Goal: Task Accomplishment & Management: Manage account settings

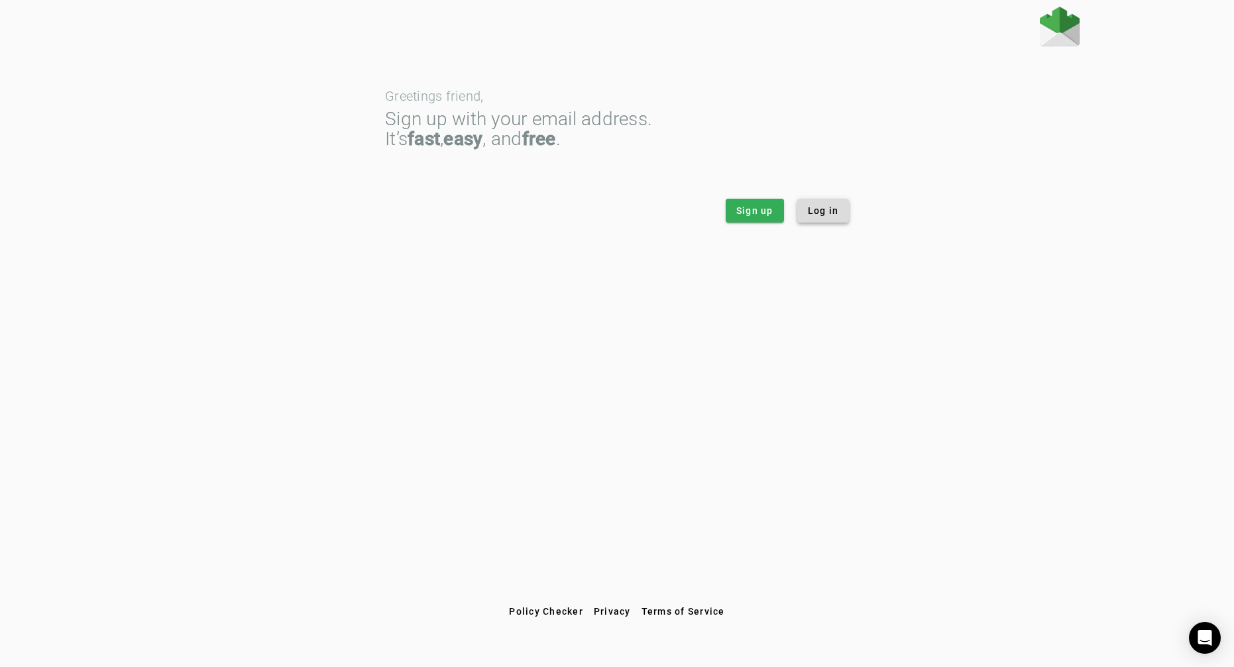
click at [828, 209] on span "Log in" at bounding box center [823, 210] width 31 height 13
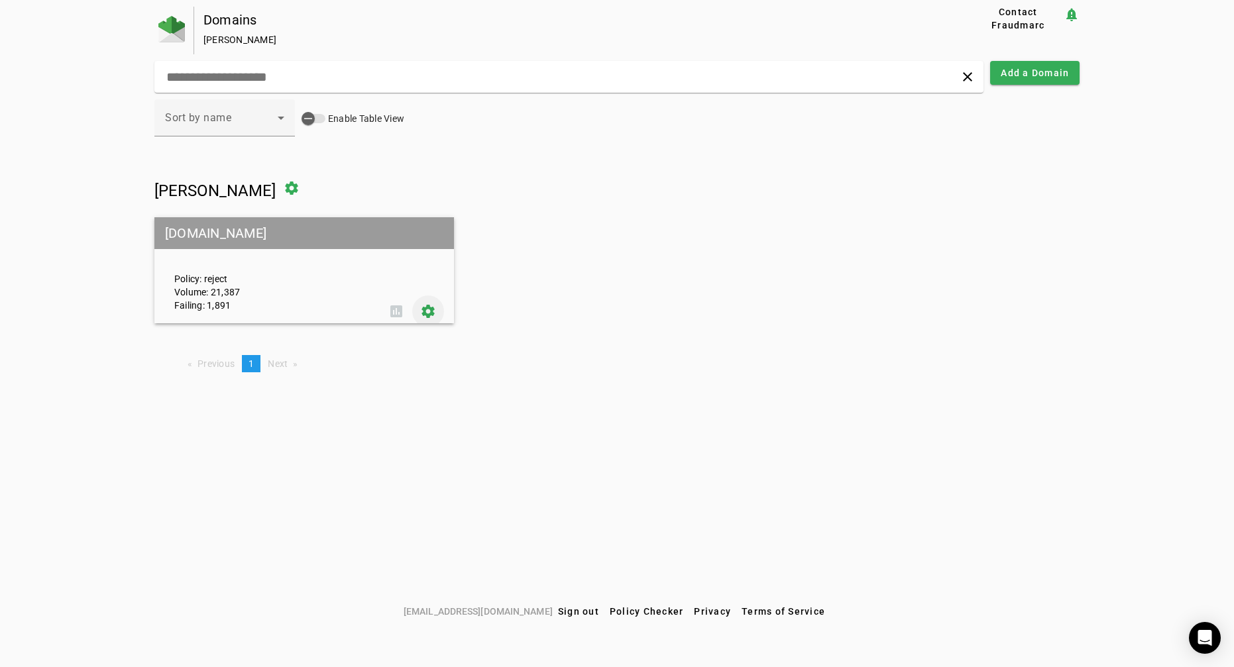
click at [421, 306] on span at bounding box center [428, 312] width 32 height 32
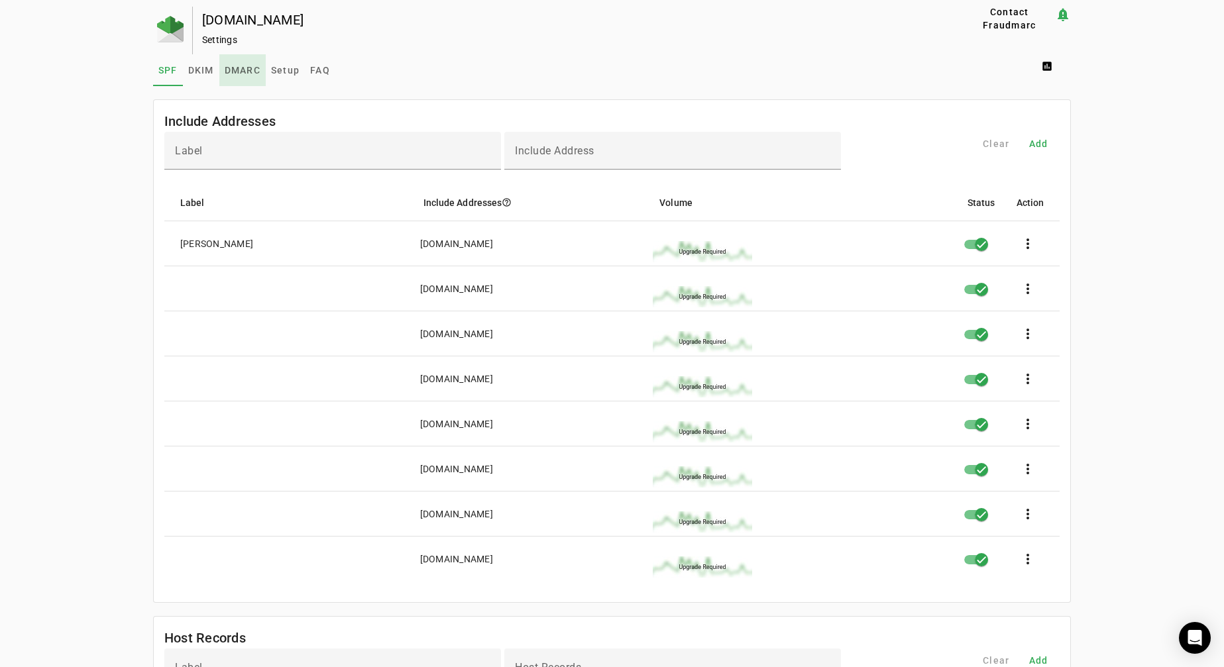
click at [249, 68] on span "DMARC" at bounding box center [243, 70] width 36 height 9
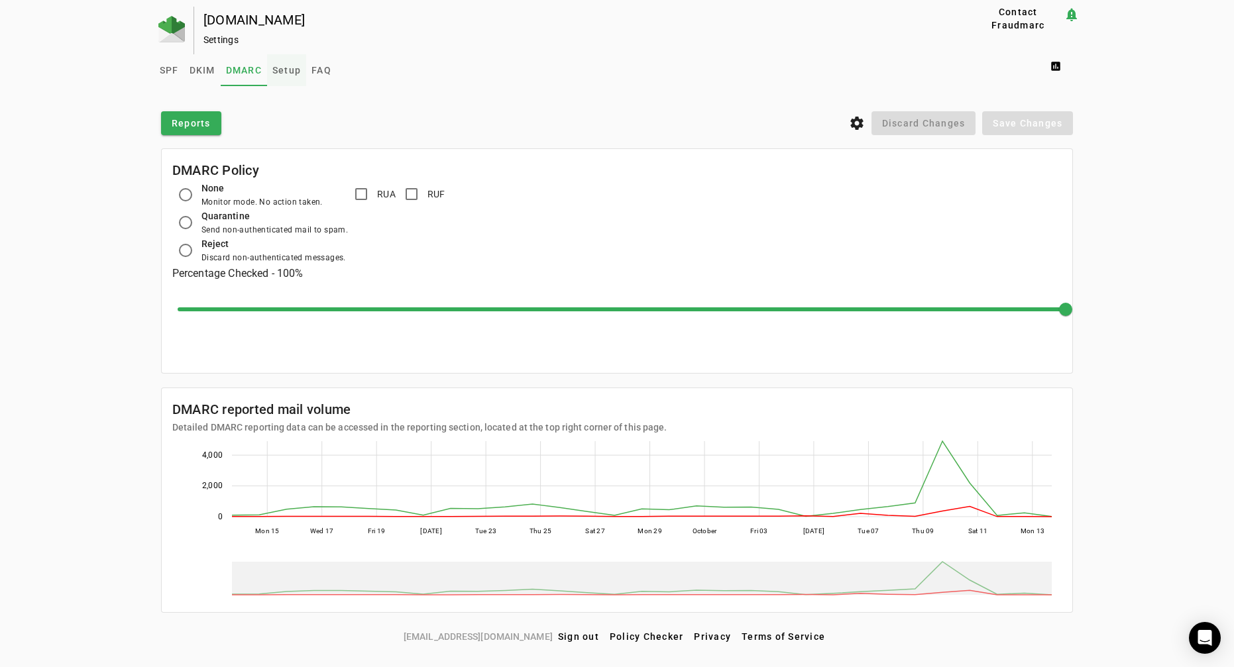
click at [278, 66] on span "Setup" at bounding box center [286, 70] width 28 height 9
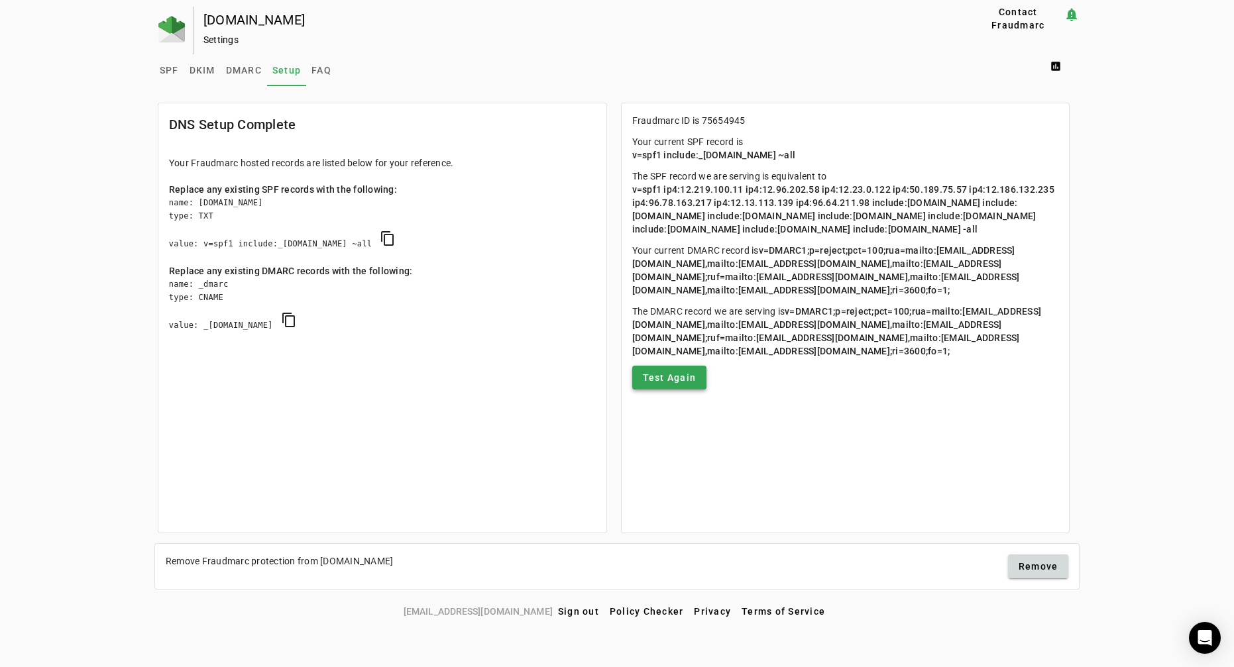
click at [680, 384] on span "Test Again" at bounding box center [670, 377] width 54 height 13
click at [249, 70] on span "DMARC" at bounding box center [244, 70] width 36 height 9
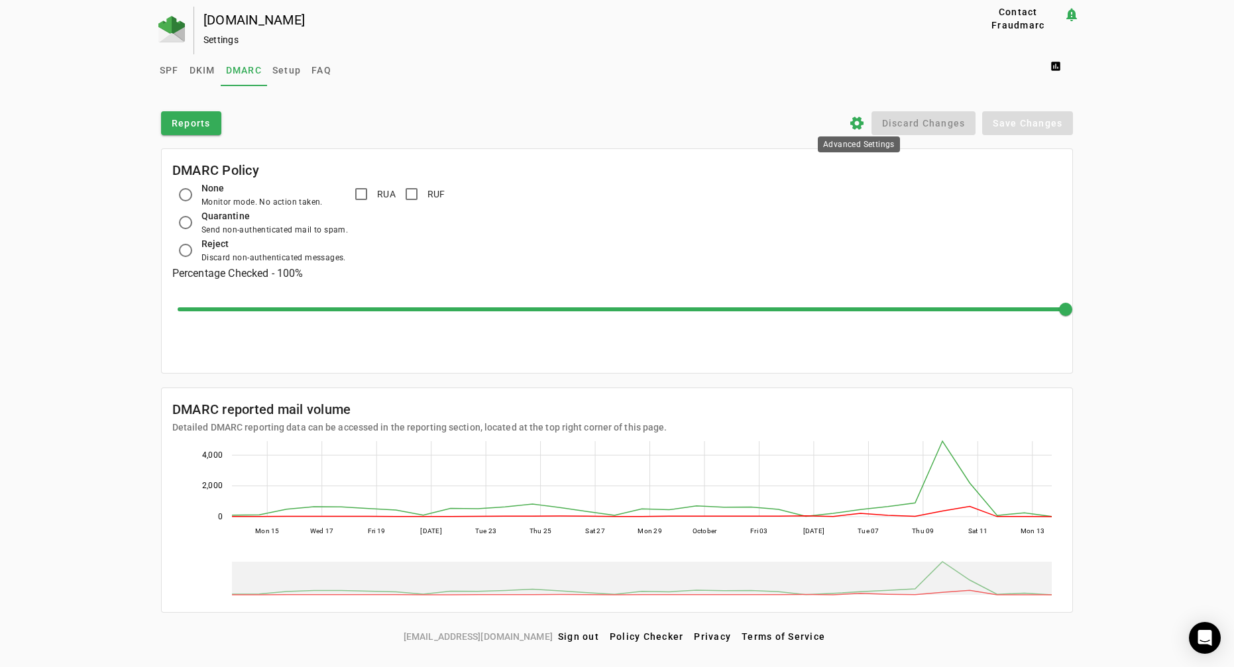
click at [854, 126] on icon "settings" at bounding box center [857, 123] width 16 height 16
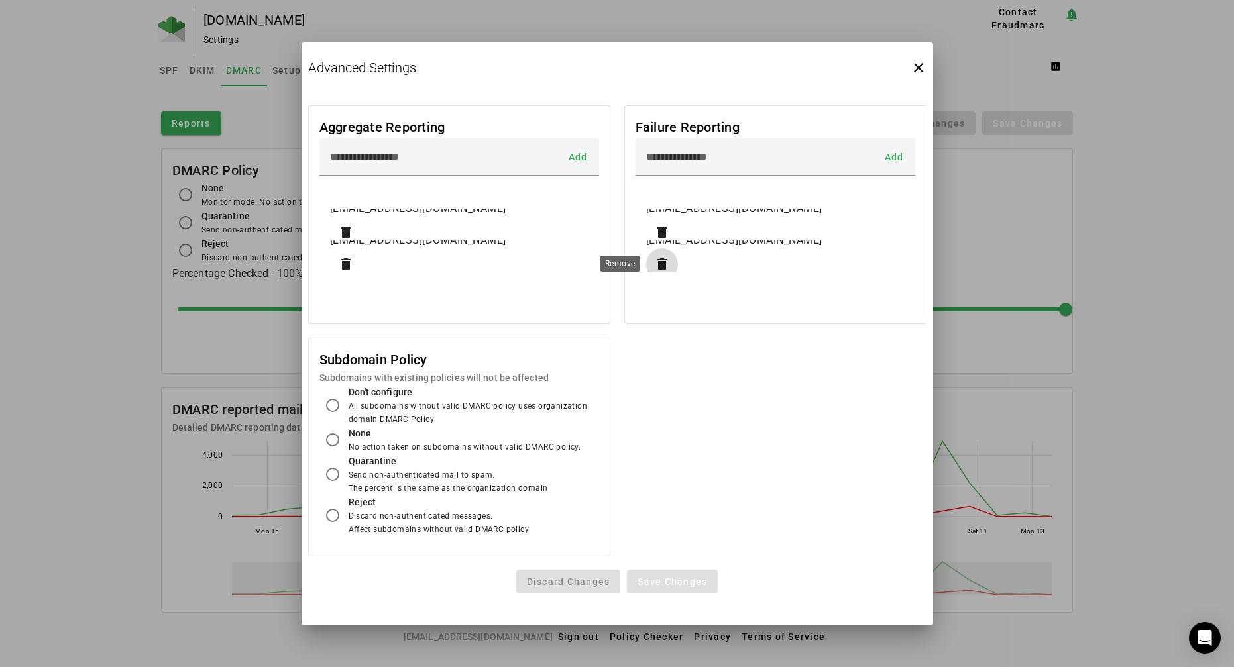
click at [665, 266] on span "button" at bounding box center [662, 265] width 32 height 32
click at [696, 579] on span "Save Changes" at bounding box center [673, 582] width 70 height 11
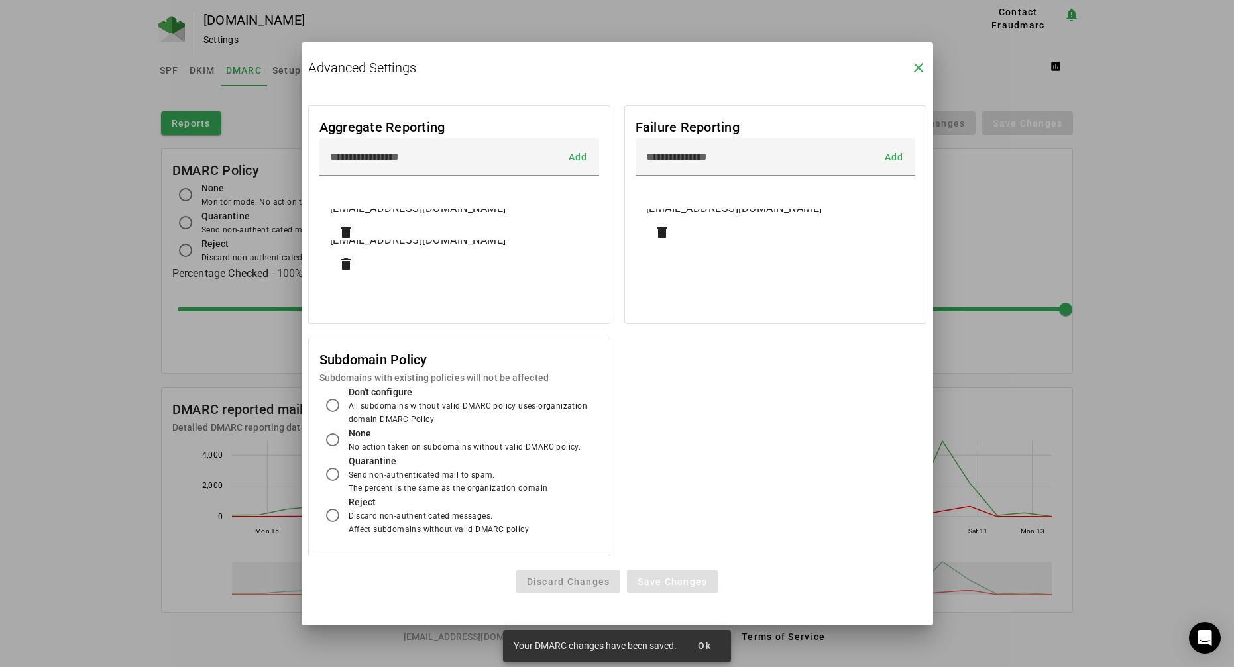
click at [918, 74] on icon "close" at bounding box center [919, 68] width 16 height 16
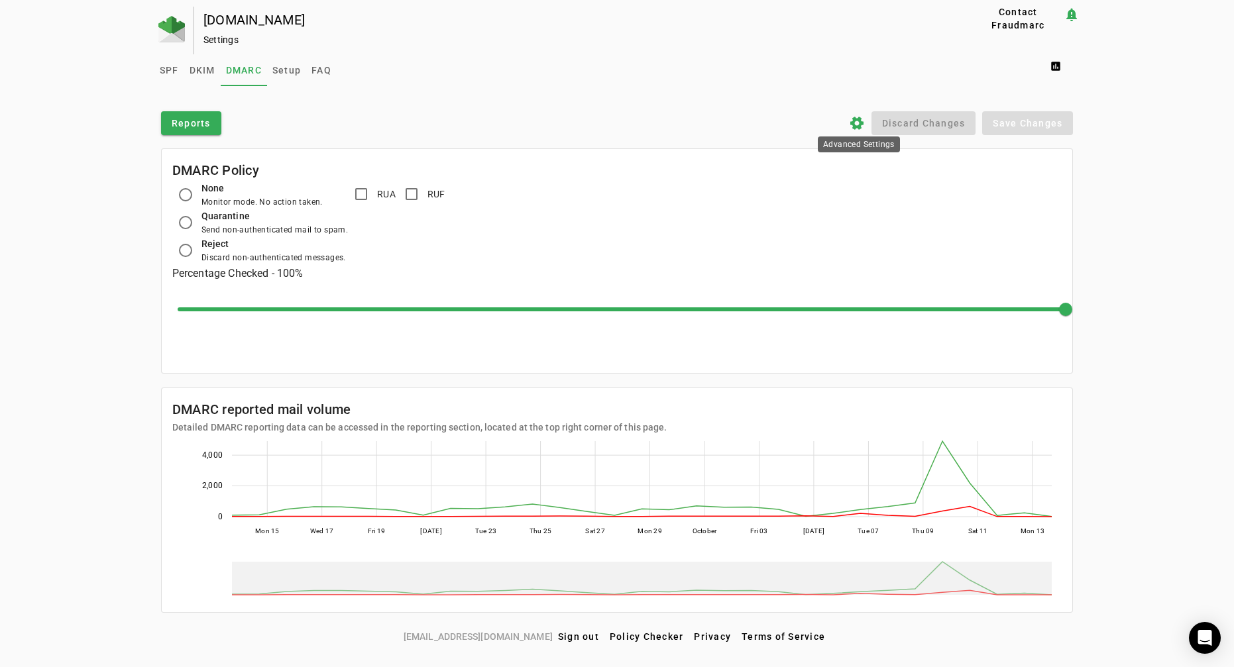
click at [852, 119] on icon "settings" at bounding box center [857, 123] width 16 height 16
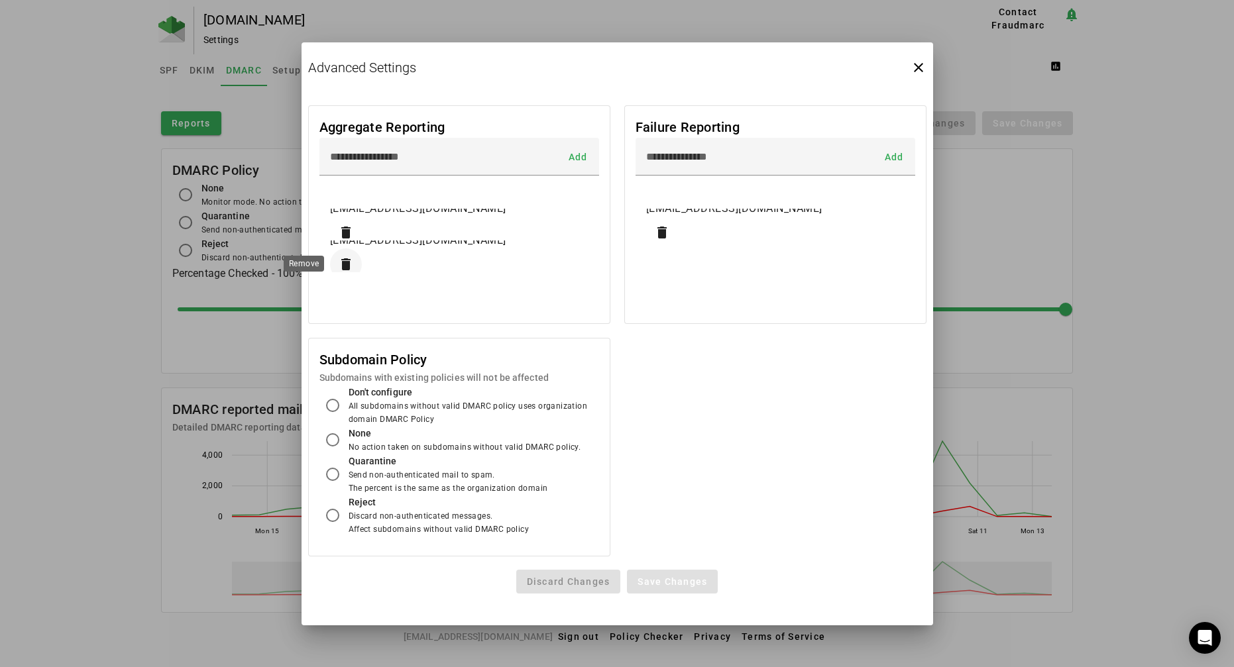
click at [348, 267] on span "button" at bounding box center [346, 265] width 32 height 32
click at [673, 594] on span at bounding box center [672, 582] width 91 height 32
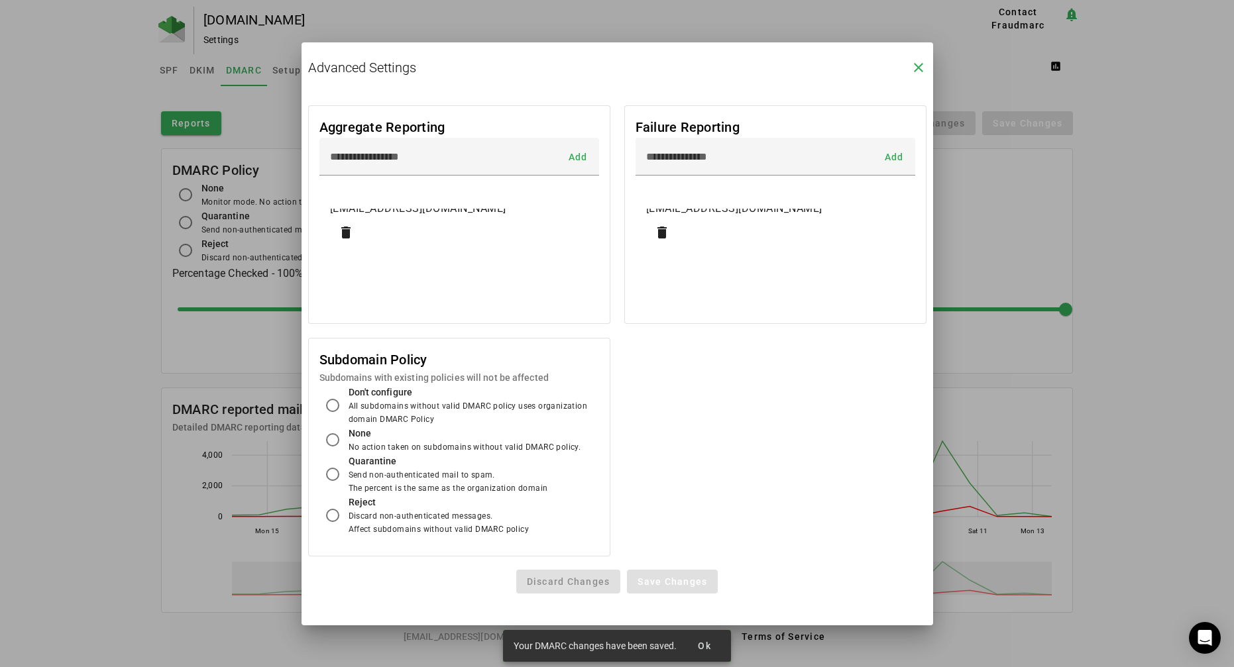
click at [916, 64] on icon "close" at bounding box center [919, 68] width 16 height 16
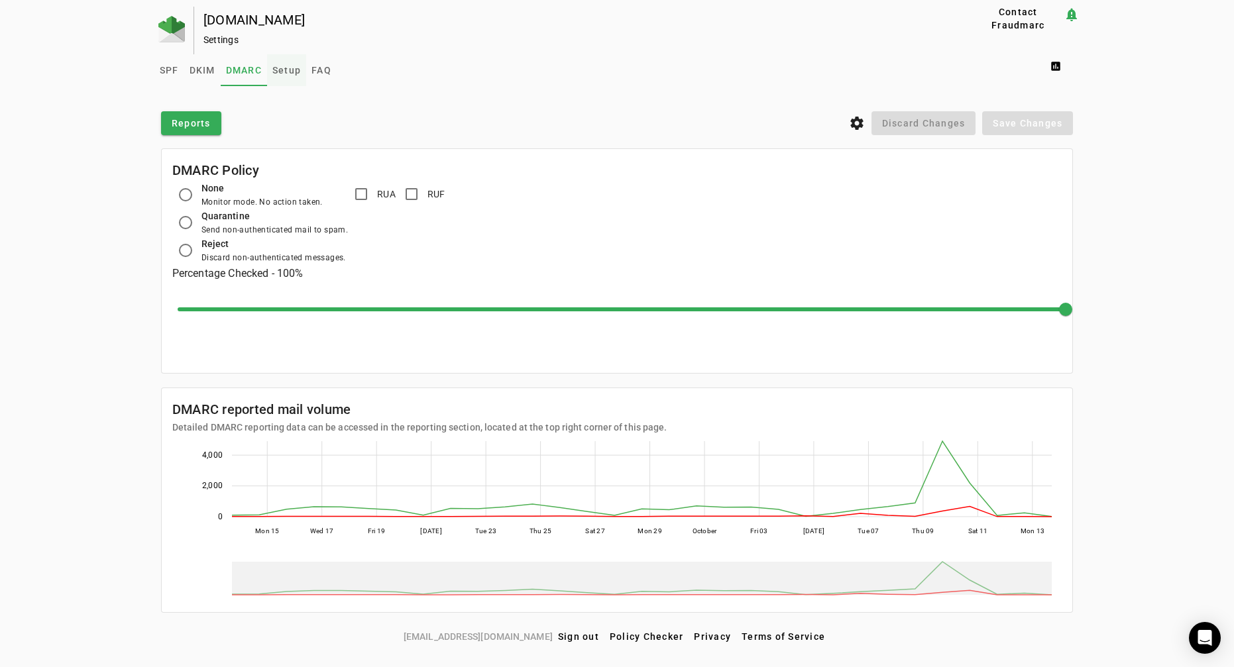
click at [287, 69] on span "Setup" at bounding box center [286, 70] width 28 height 9
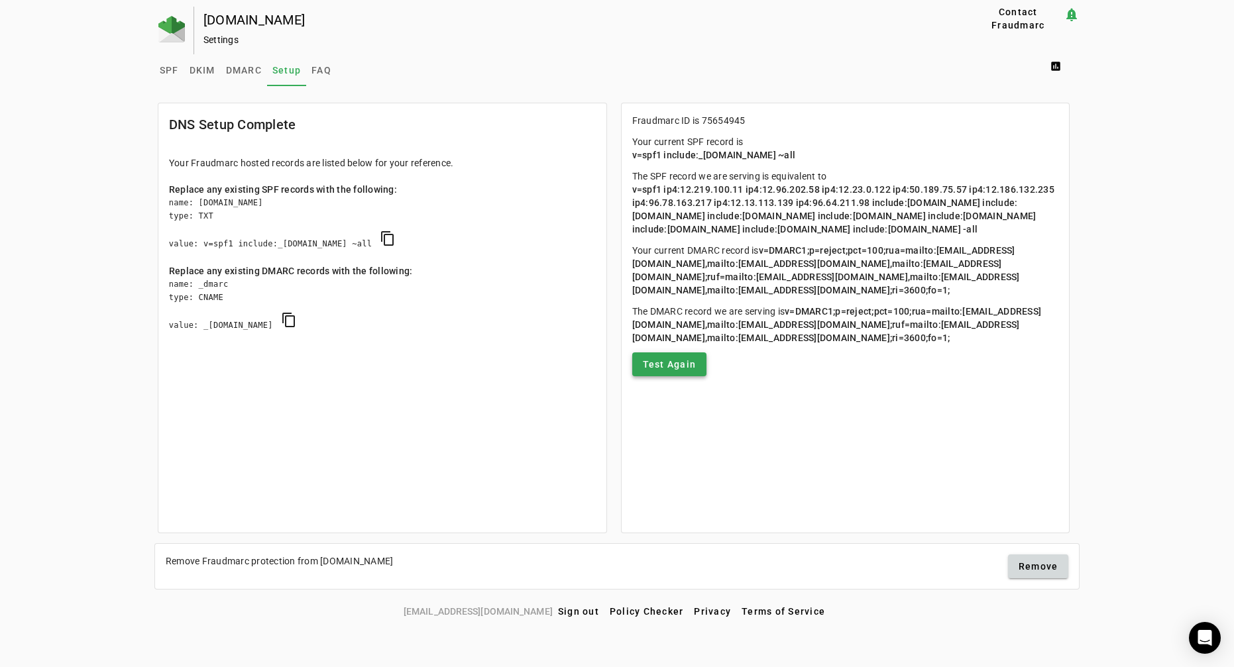
click at [673, 371] on span "Test Again" at bounding box center [670, 364] width 54 height 13
click at [520, 394] on mat-card "DNS Setup Complete Your Fraudmarc hosted records are listed below for your refe…" at bounding box center [382, 318] width 449 height 431
click at [250, 72] on span "DMARC" at bounding box center [244, 70] width 36 height 9
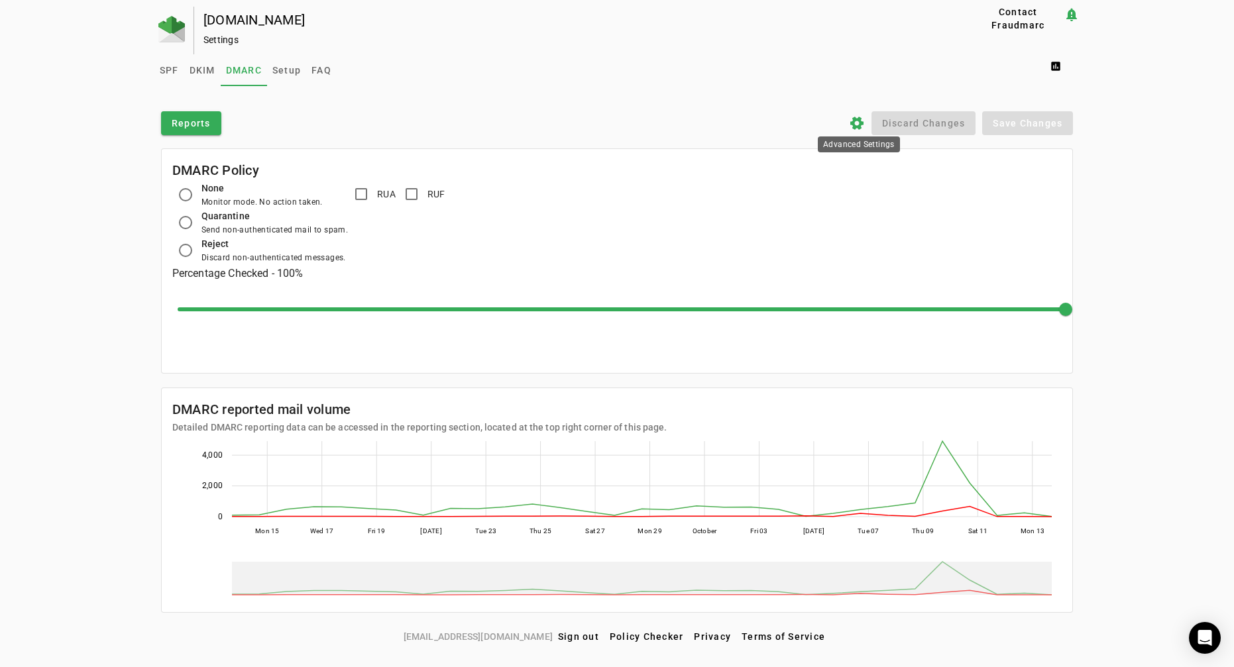
click at [856, 125] on icon "settings" at bounding box center [857, 123] width 16 height 16
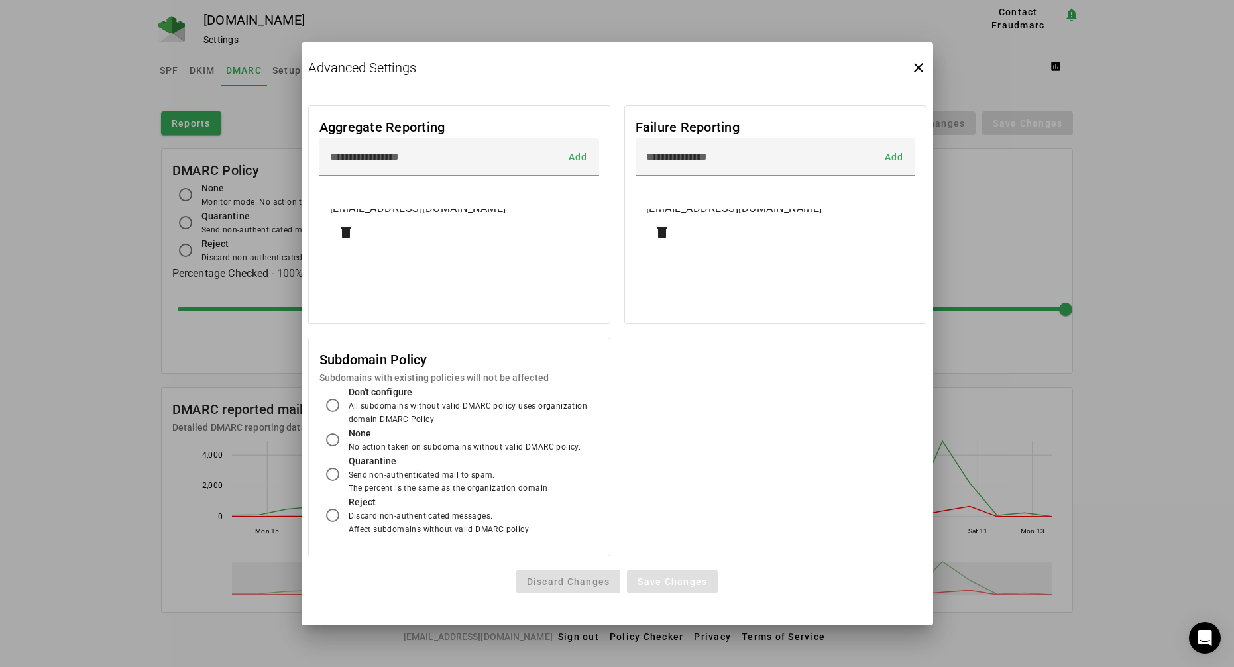
click at [742, 367] on mat-grid-list "Aggregate Reporting Add [EMAIL_ADDRESS][DOMAIN_NAME] delete Failure Reporting A…" at bounding box center [618, 331] width 632 height 465
click at [922, 70] on icon "close" at bounding box center [919, 68] width 16 height 16
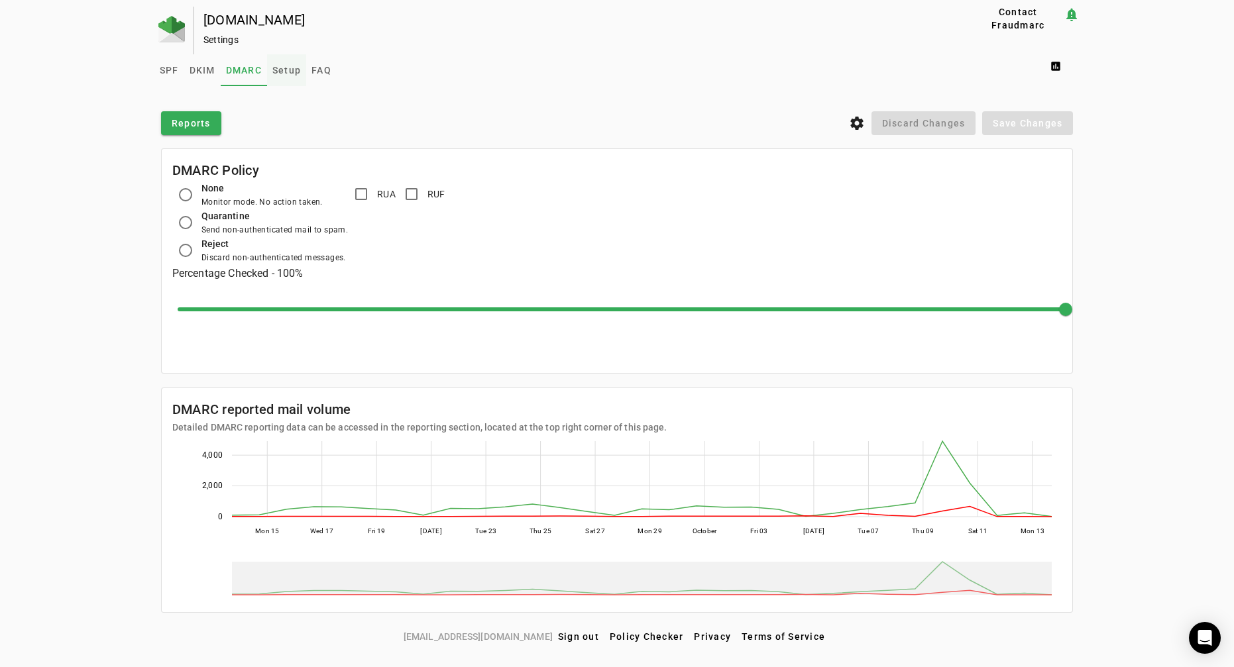
click at [301, 66] on span "Setup" at bounding box center [286, 70] width 28 height 9
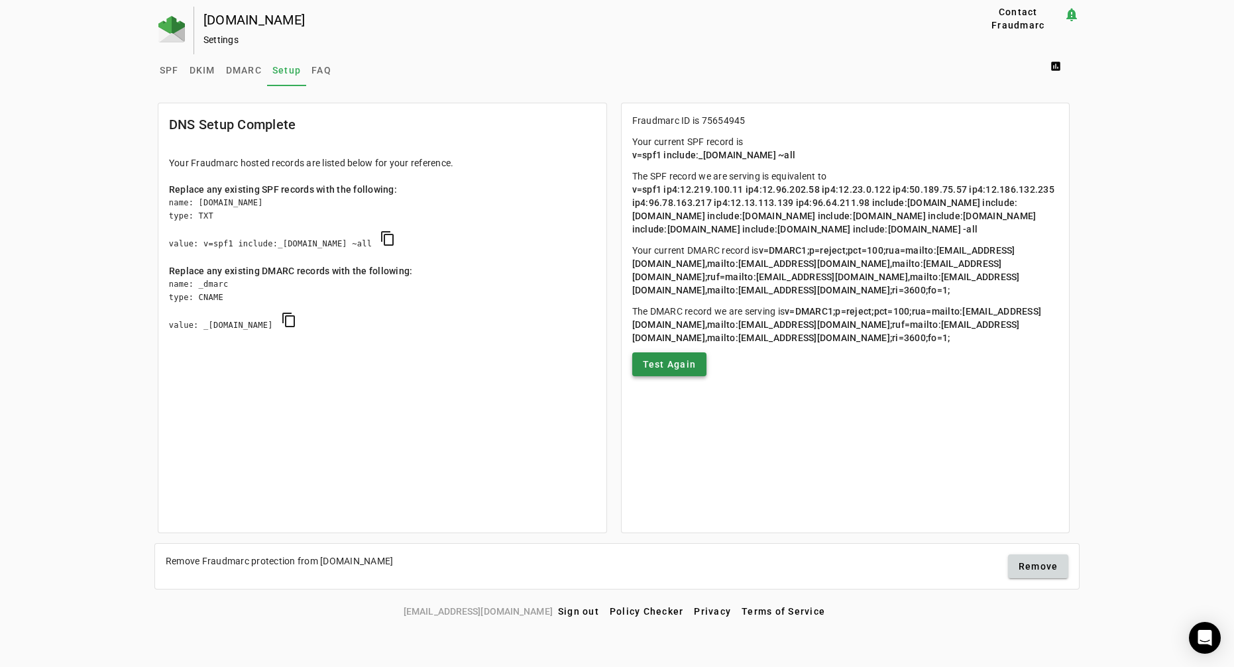
click at [681, 371] on span "Test Again" at bounding box center [670, 364] width 54 height 13
